Goal: Task Accomplishment & Management: Use online tool/utility

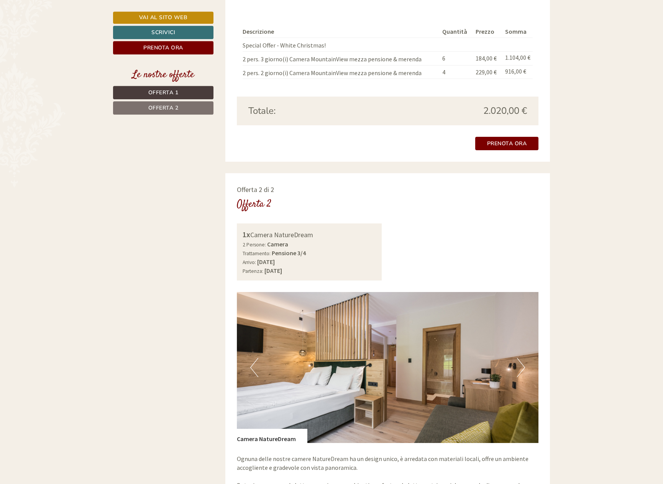
scroll to position [900, 0]
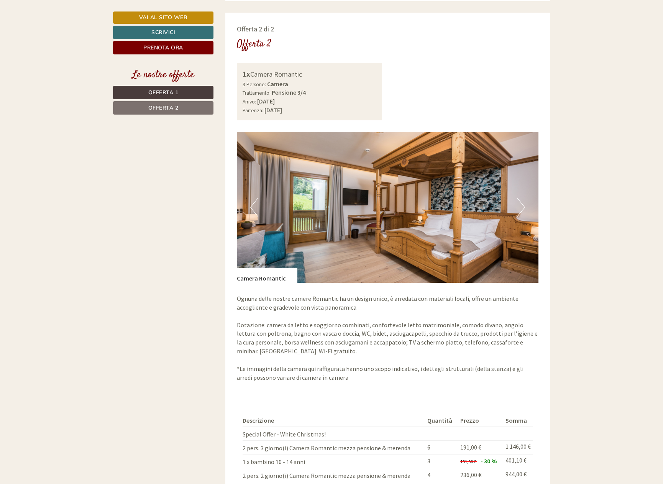
scroll to position [900, 0]
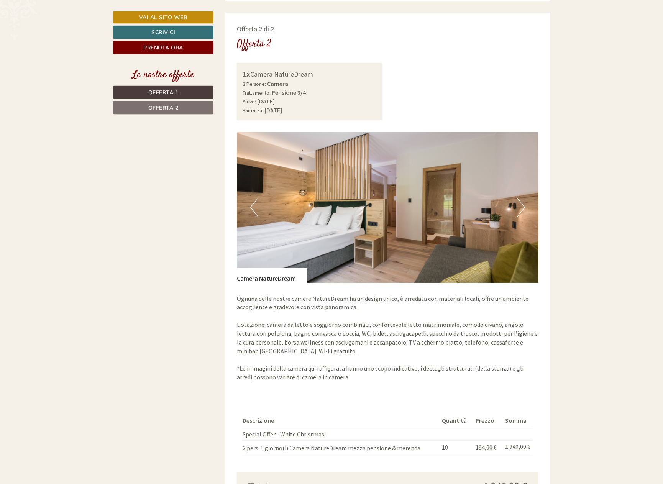
scroll to position [1095, 0]
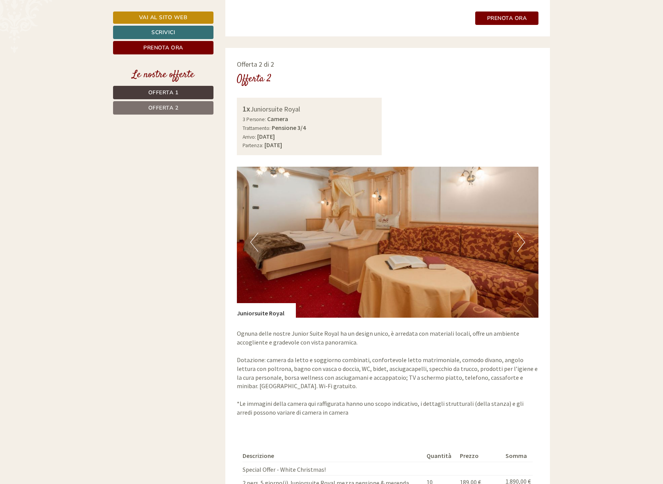
scroll to position [1095, 0]
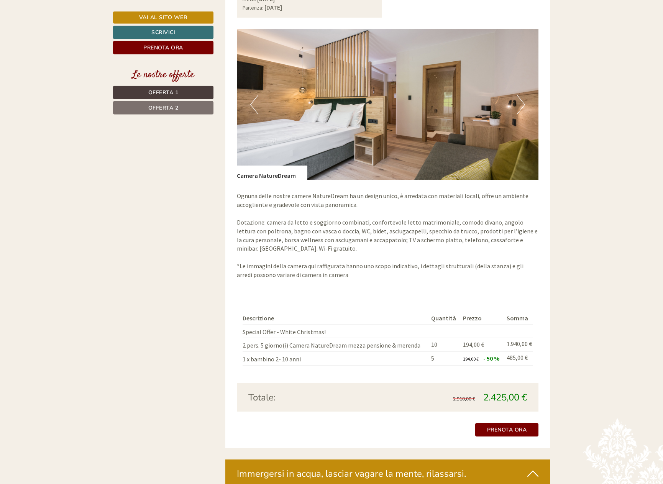
scroll to position [1173, 0]
